Goal: Download file/media

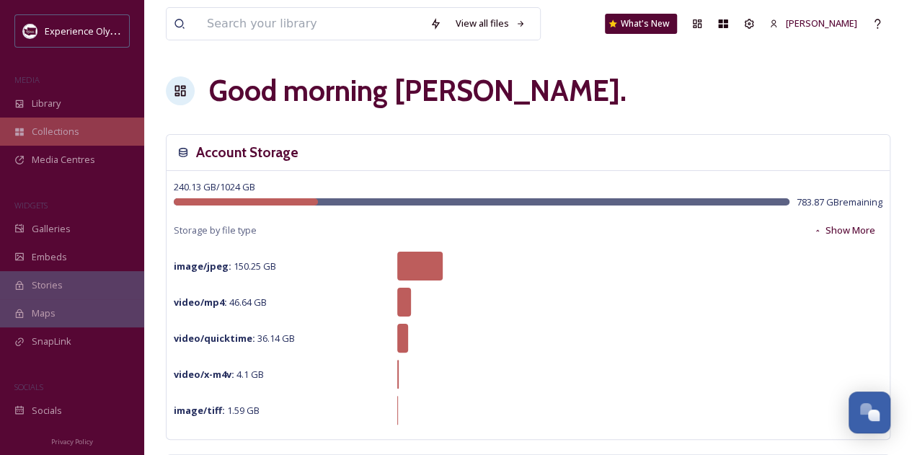
click at [71, 132] on span "Collections" at bounding box center [56, 132] width 48 height 14
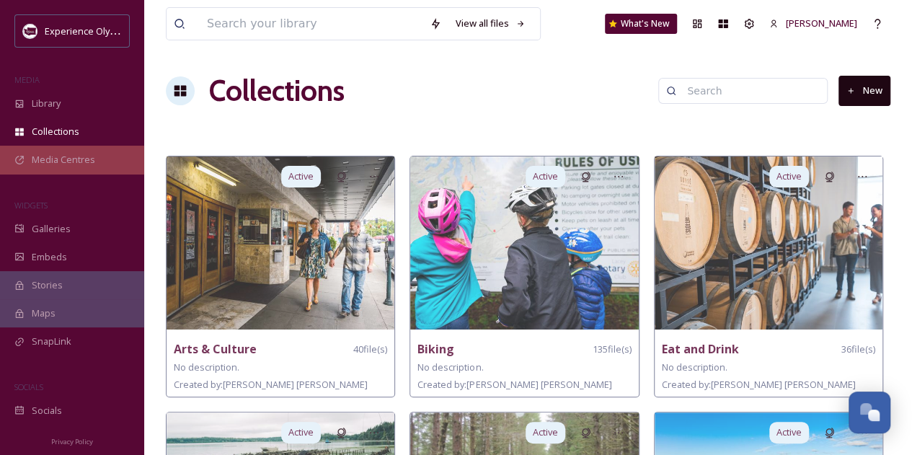
click at [54, 160] on span "Media Centres" at bounding box center [63, 160] width 63 height 14
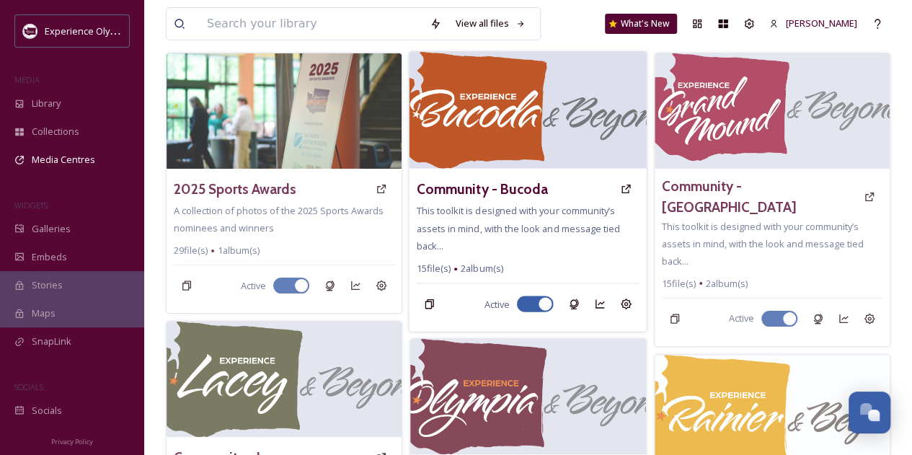
scroll to position [216, 0]
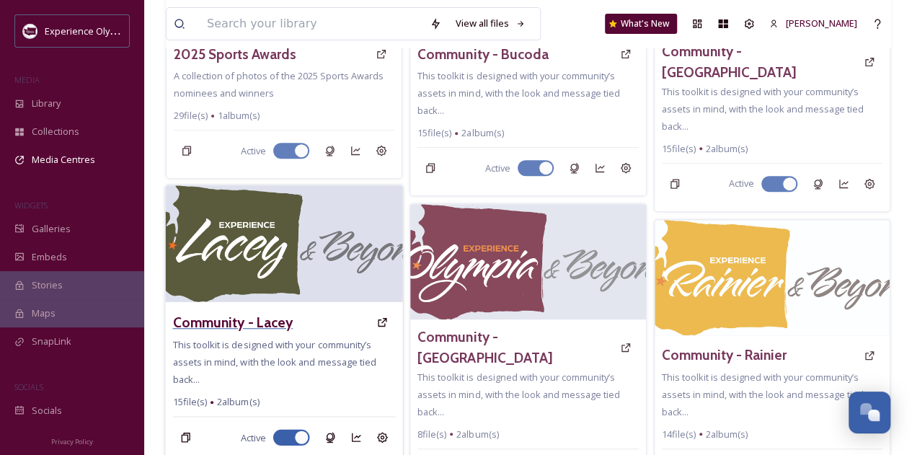
click at [239, 326] on h3 "Community - Lacey" at bounding box center [232, 322] width 120 height 21
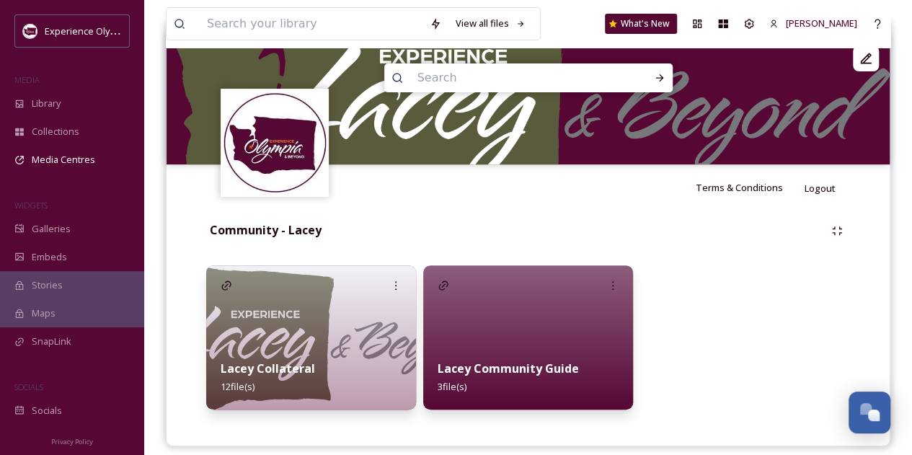
scroll to position [169, 0]
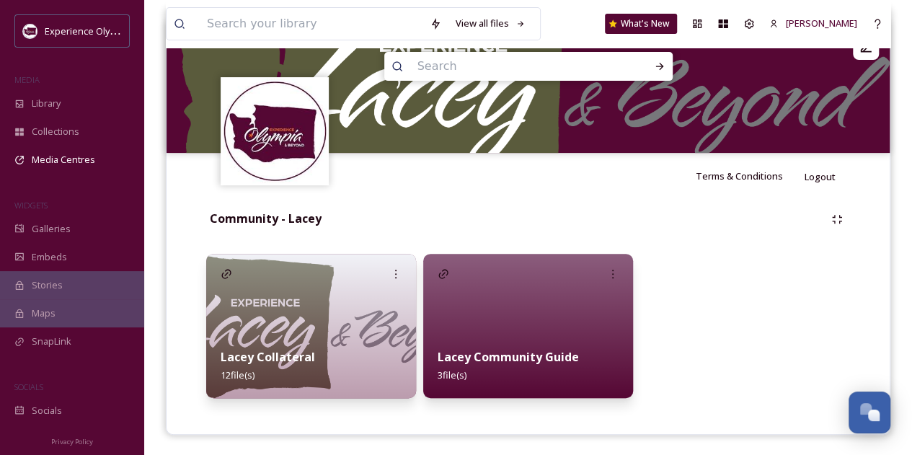
click at [296, 352] on strong "Lacey Collateral" at bounding box center [268, 357] width 94 height 16
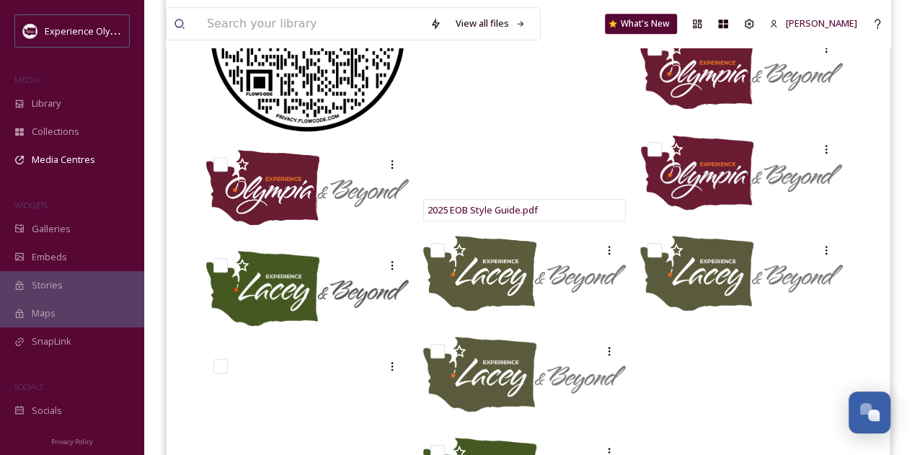
scroll to position [577, 0]
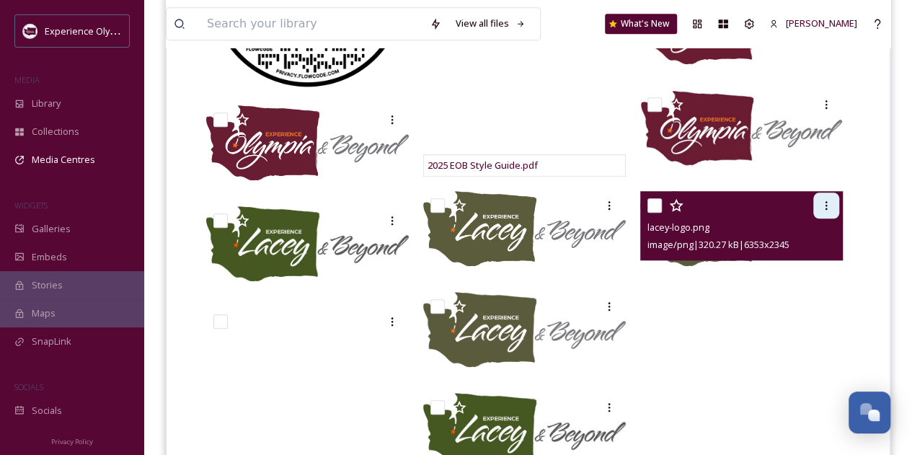
click at [829, 208] on icon at bounding box center [827, 206] width 12 height 12
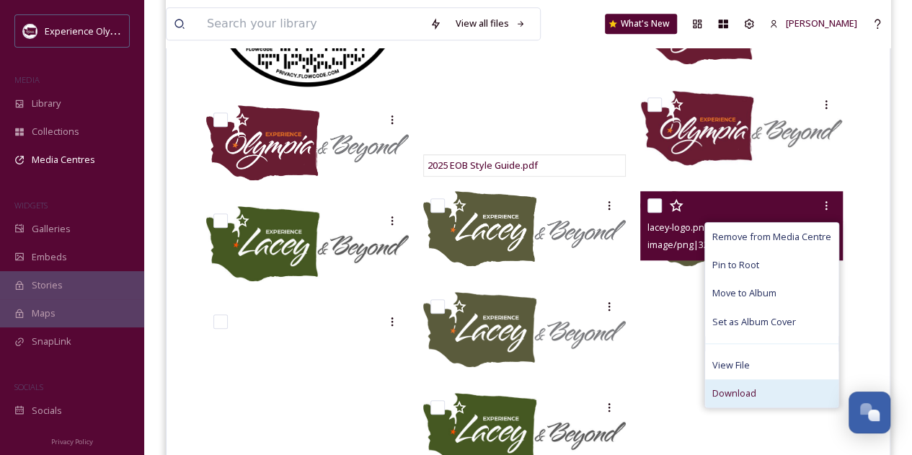
click at [742, 387] on span "Download" at bounding box center [734, 393] width 44 height 14
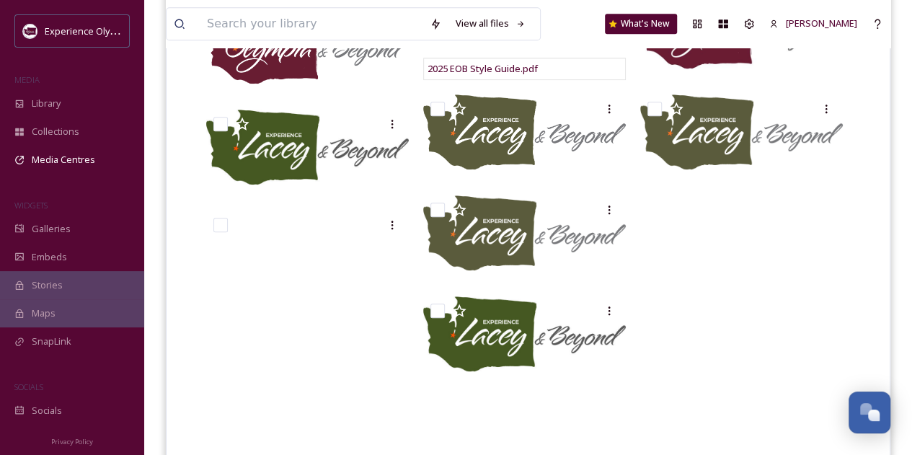
scroll to position [359, 0]
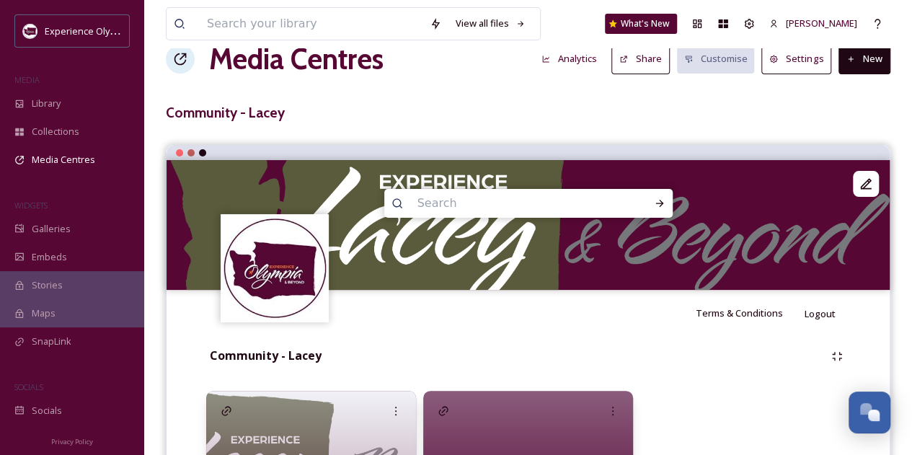
scroll to position [25, 0]
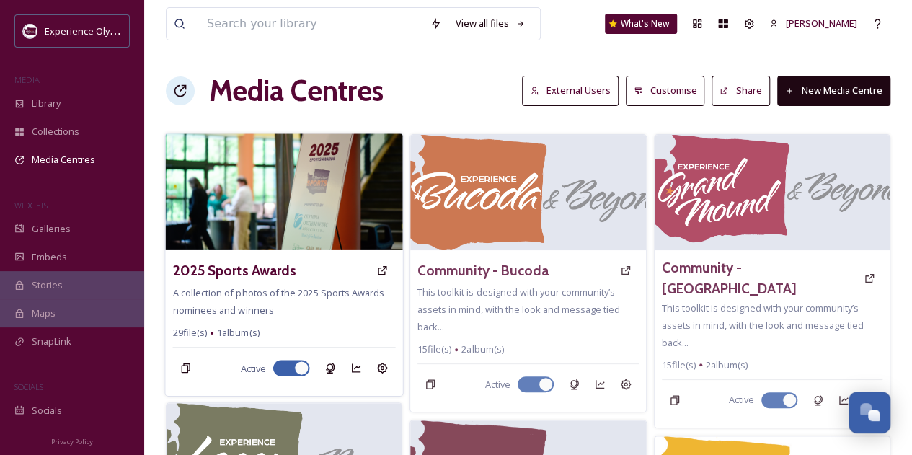
scroll to position [361, 0]
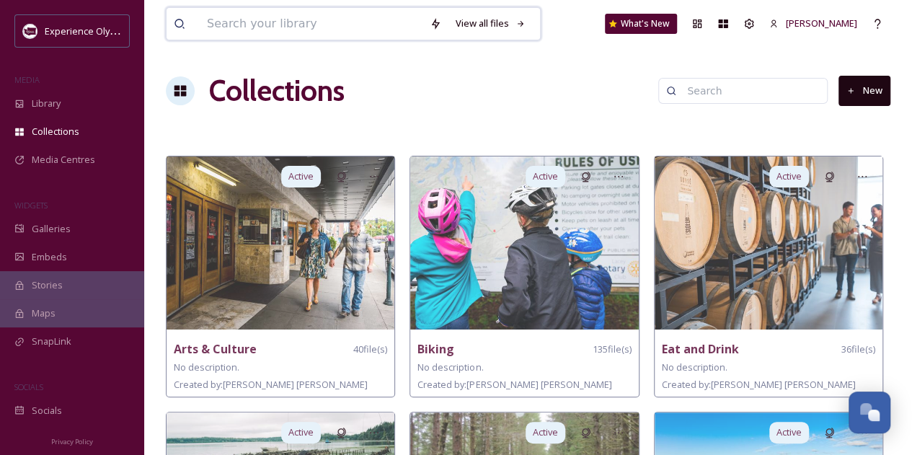
click at [270, 30] on input at bounding box center [311, 24] width 223 height 32
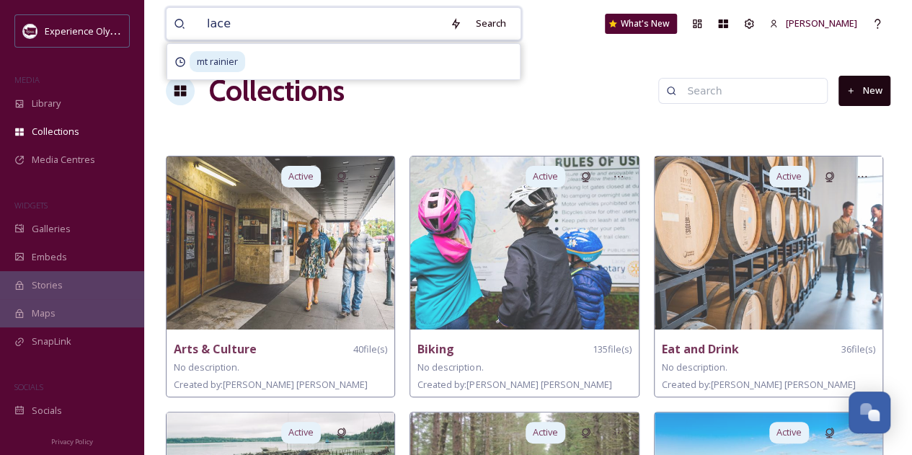
type input "lacey"
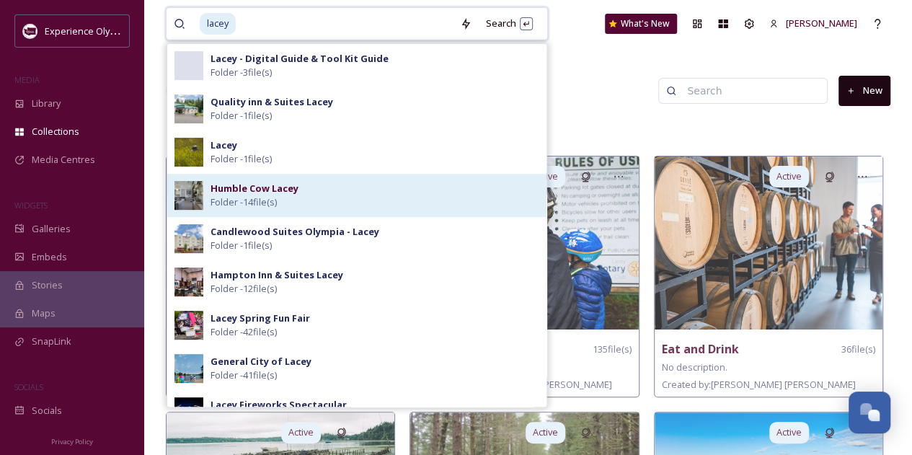
scroll to position [288, 0]
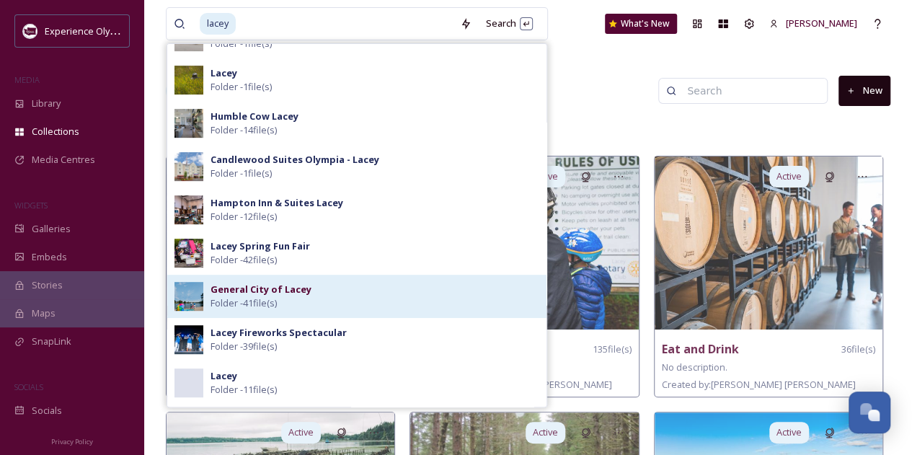
click at [291, 292] on strong "General City of Lacey" at bounding box center [261, 289] width 101 height 13
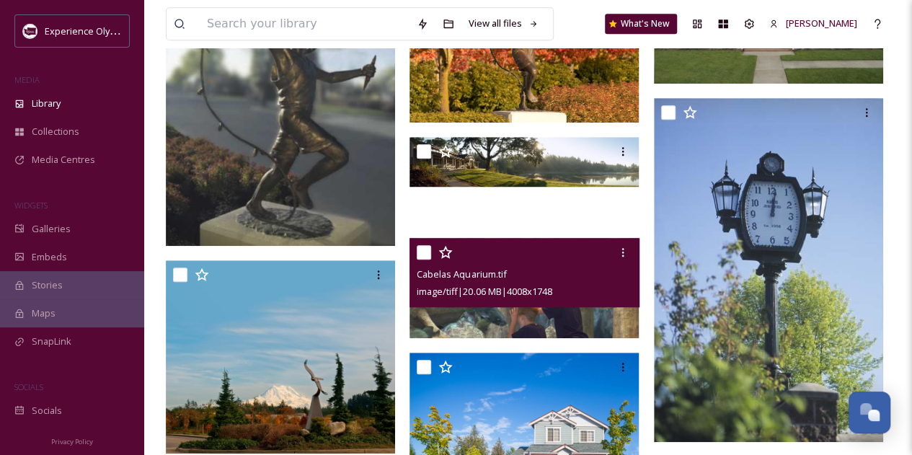
scroll to position [649, 0]
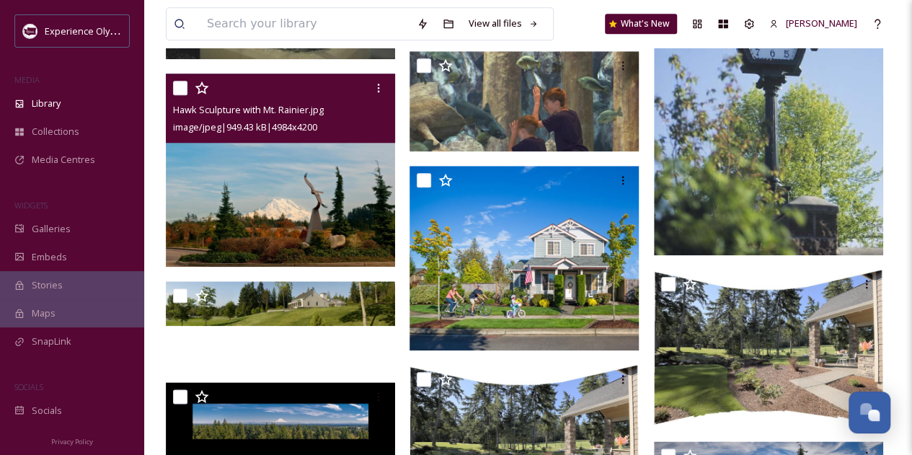
click at [306, 233] on img at bounding box center [280, 170] width 229 height 193
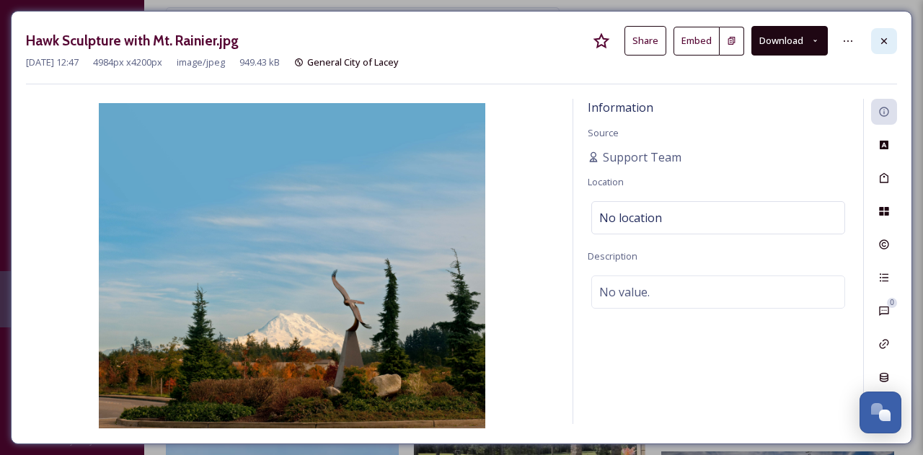
click at [881, 42] on icon at bounding box center [884, 41] width 12 height 12
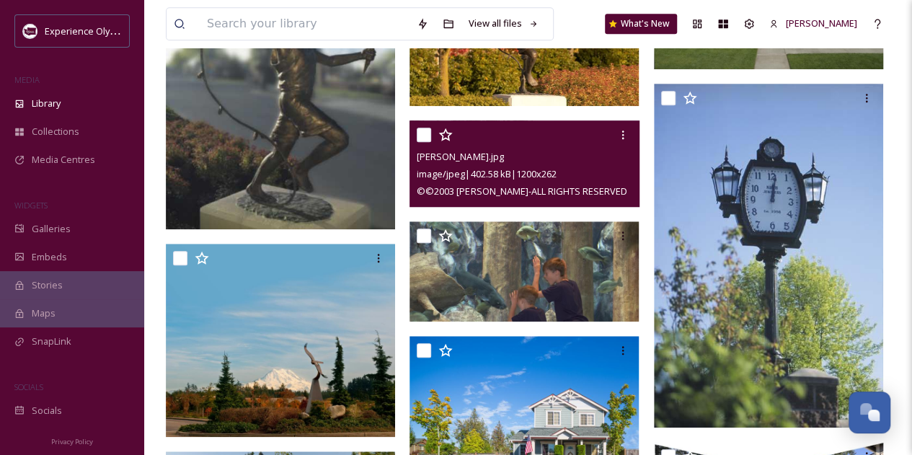
scroll to position [649, 0]
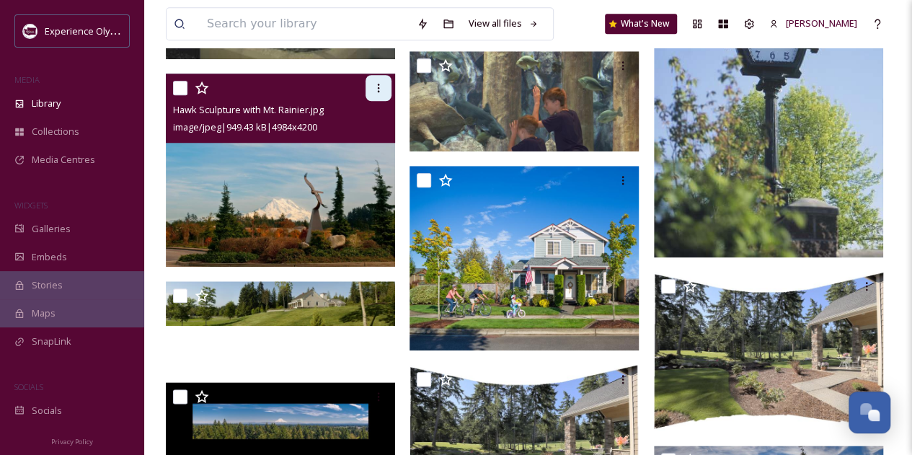
click at [379, 87] on icon at bounding box center [379, 88] width 2 height 9
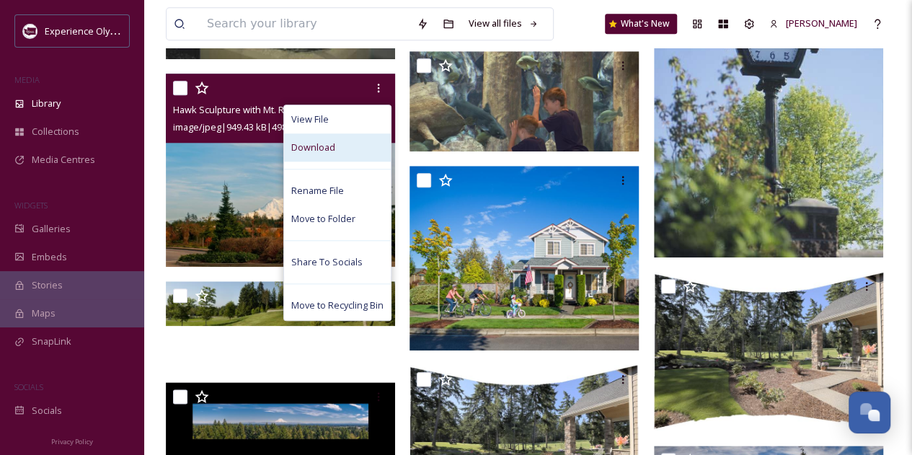
click at [326, 145] on span "Download" at bounding box center [313, 148] width 44 height 14
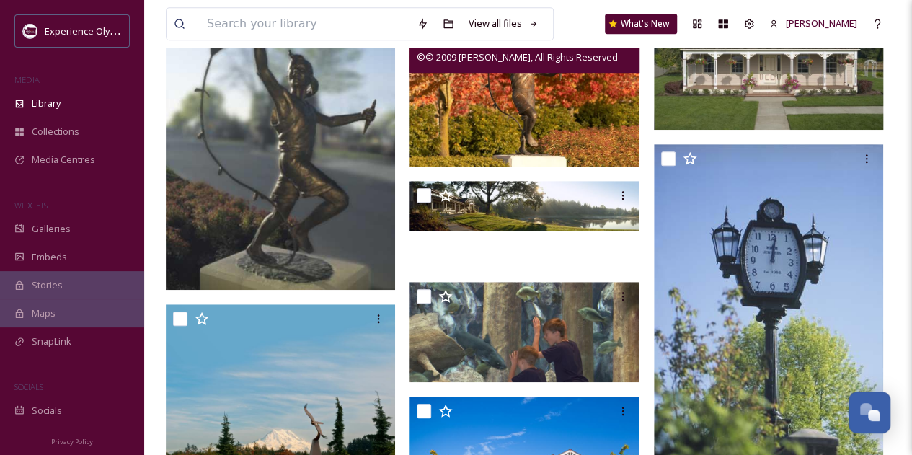
scroll to position [288, 0]
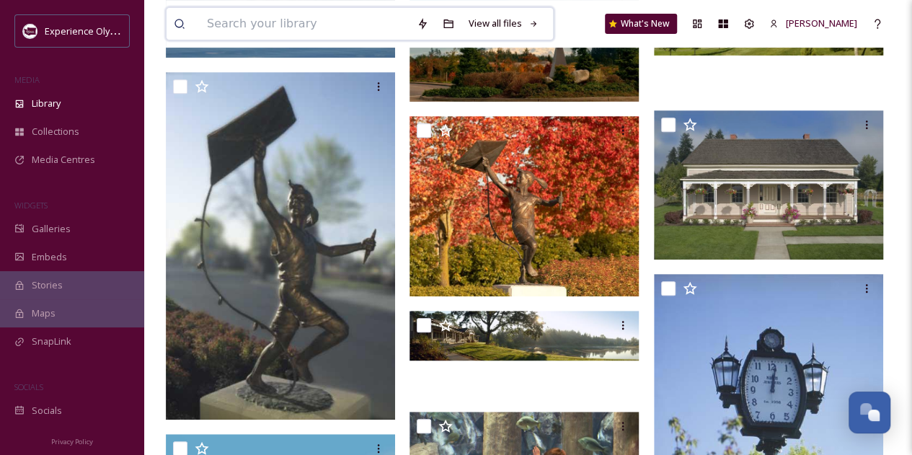
click at [327, 34] on input at bounding box center [305, 24] width 210 height 32
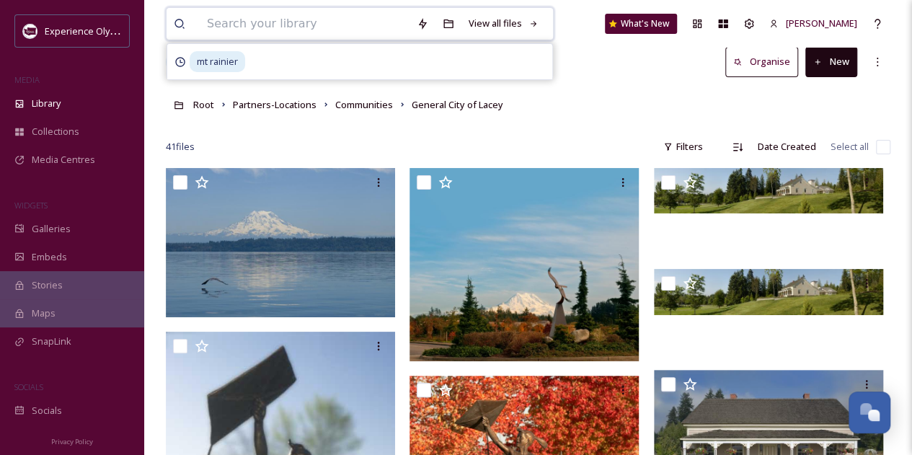
scroll to position [0, 0]
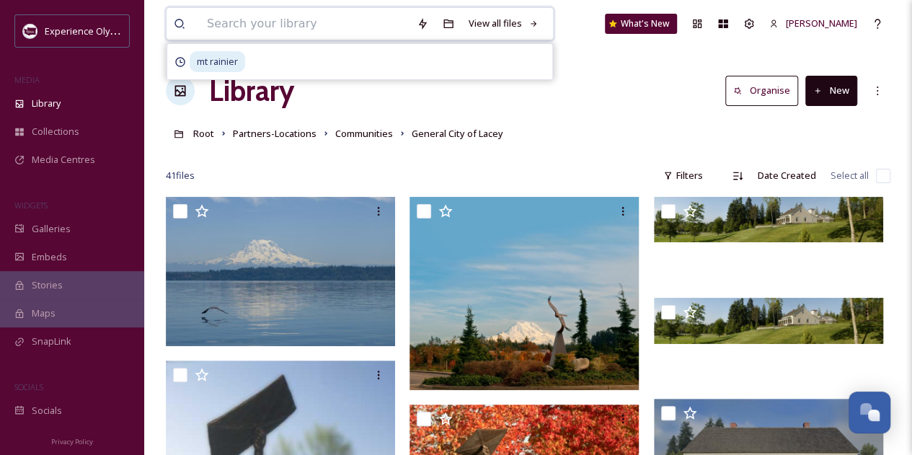
click at [341, 22] on input at bounding box center [305, 24] width 210 height 32
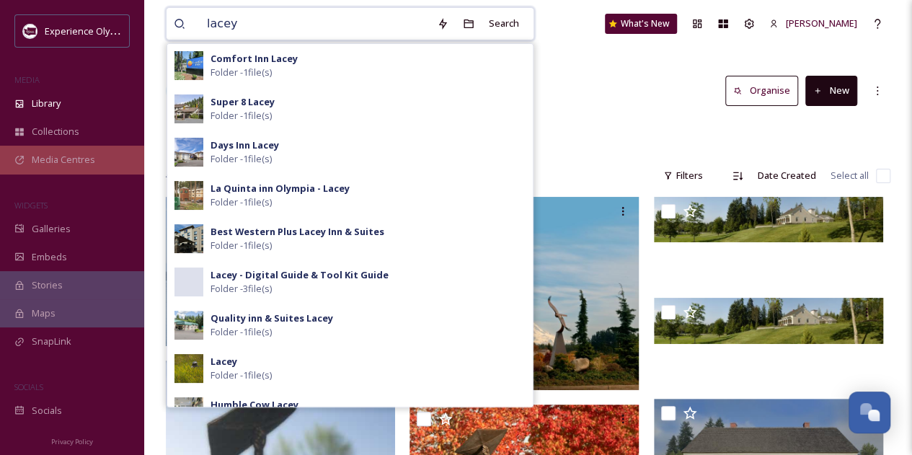
type input "lacey"
click at [63, 153] on span "Media Centres" at bounding box center [63, 160] width 63 height 14
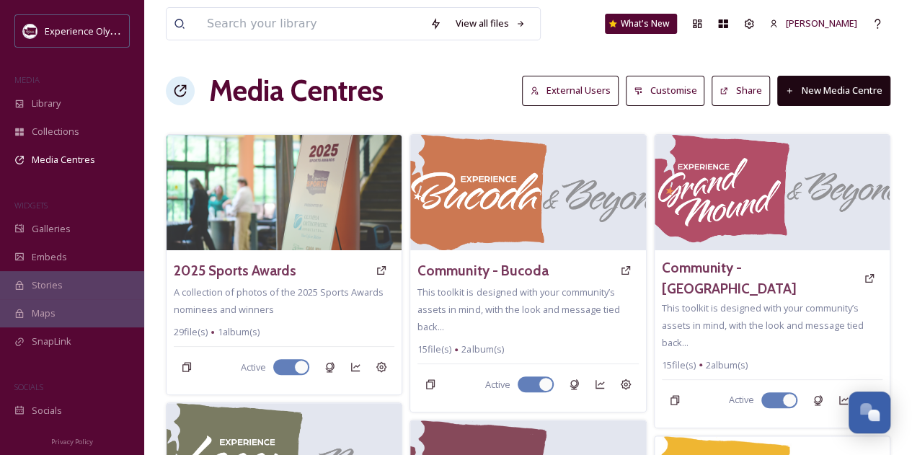
scroll to position [430, 0]
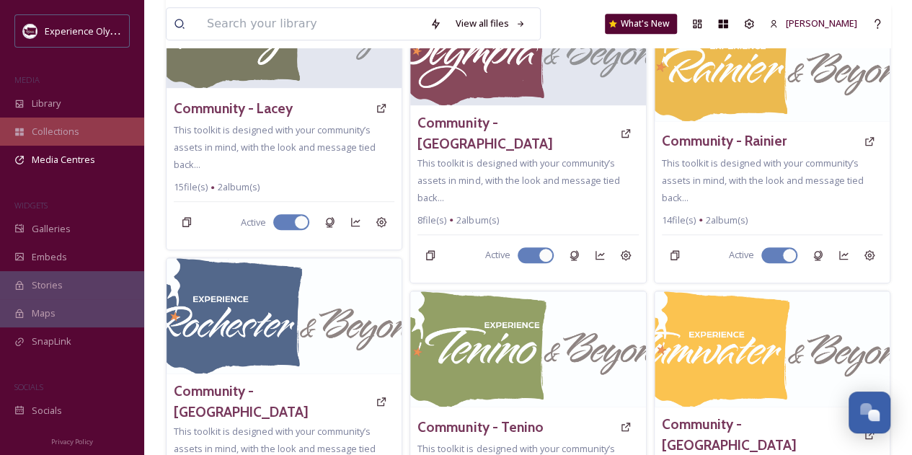
click at [76, 122] on div "Collections" at bounding box center [72, 132] width 144 height 28
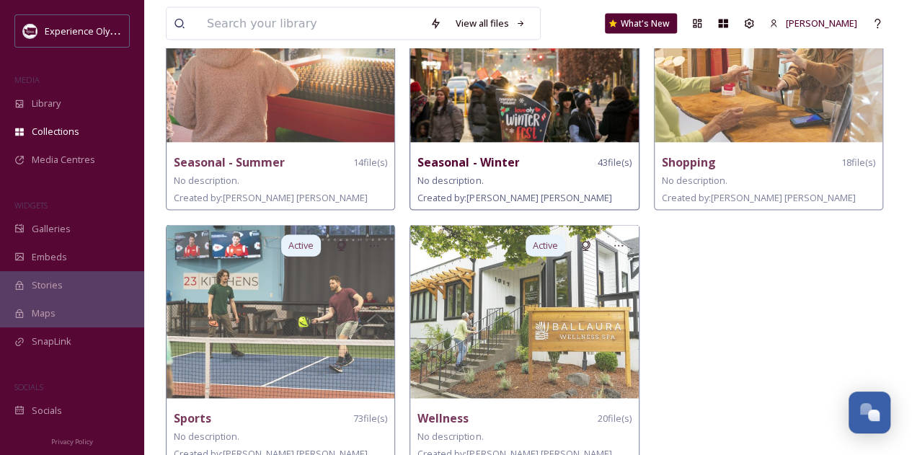
scroll to position [1480, 0]
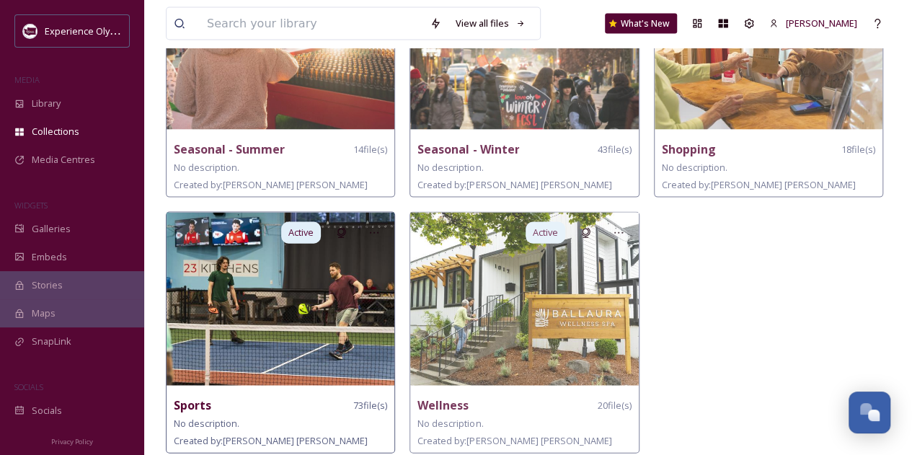
click at [236, 417] on span "No description." at bounding box center [207, 423] width 66 height 13
click at [290, 397] on div "Sports 73 file(s)" at bounding box center [280, 406] width 213 height 18
click at [297, 331] on img at bounding box center [281, 299] width 228 height 173
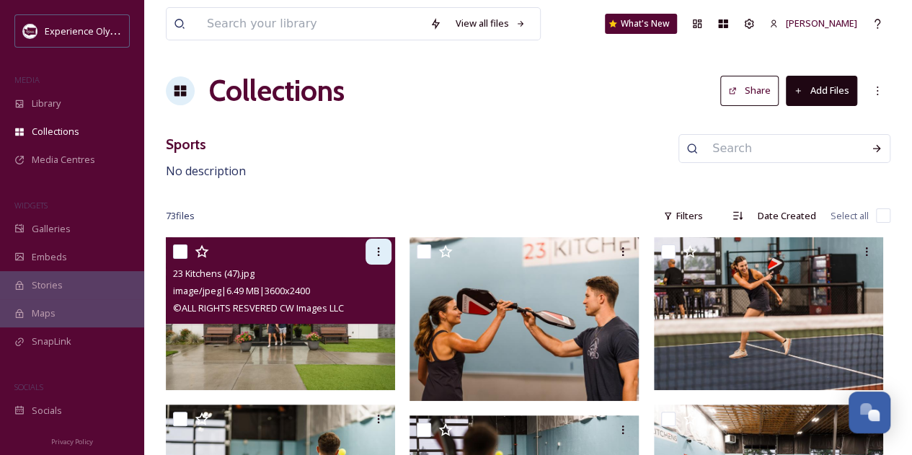
click at [376, 246] on icon at bounding box center [379, 252] width 12 height 12
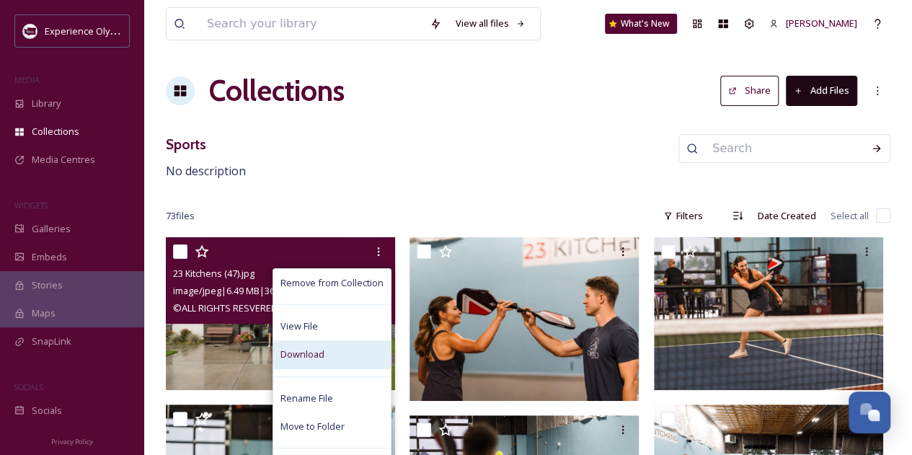
click at [323, 354] on span "Download" at bounding box center [302, 355] width 44 height 14
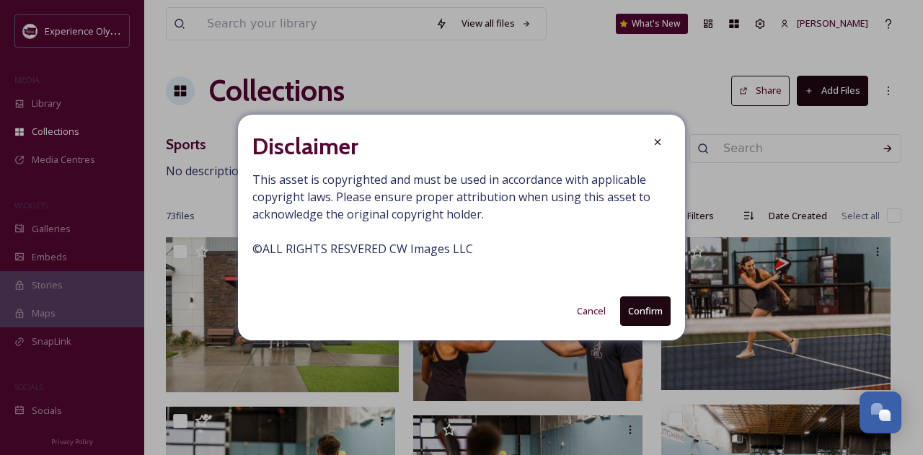
click at [655, 304] on button "Confirm" at bounding box center [645, 311] width 50 height 30
